Goal: Check status: Check status

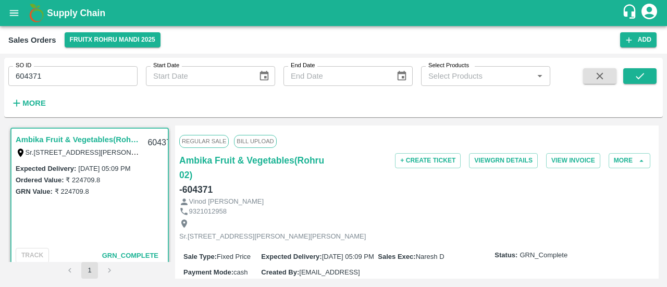
scroll to position [2, 0]
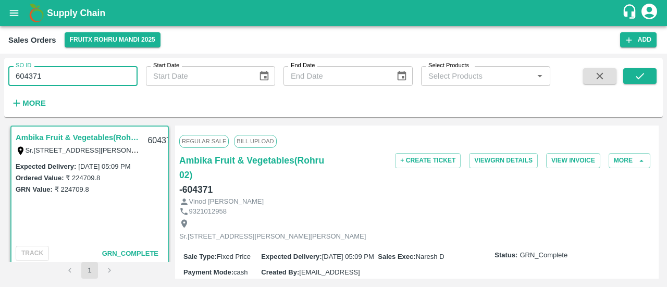
click at [88, 73] on input "604371" at bounding box center [72, 76] width 129 height 20
type input "6"
paste input "text"
type input "369974"
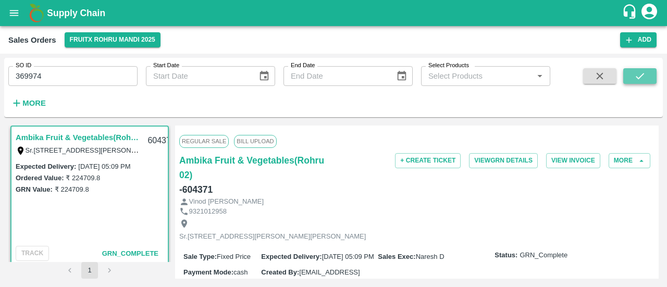
click at [641, 80] on icon "submit" at bounding box center [639, 75] width 11 height 11
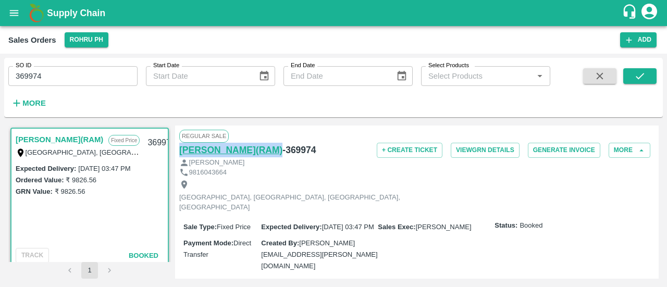
drag, startPoint x: 256, startPoint y: 149, endPoint x: 181, endPoint y: 147, distance: 74.5
click at [181, 147] on div "[PERSON_NAME](RAM) - 369974" at bounding box center [258, 150] width 158 height 15
copy h6 "[PERSON_NAME](RAM)"
click at [265, 223] on label "Expected Delivery :" at bounding box center [291, 227] width 60 height 8
